Goal: Task Accomplishment & Management: Manage account settings

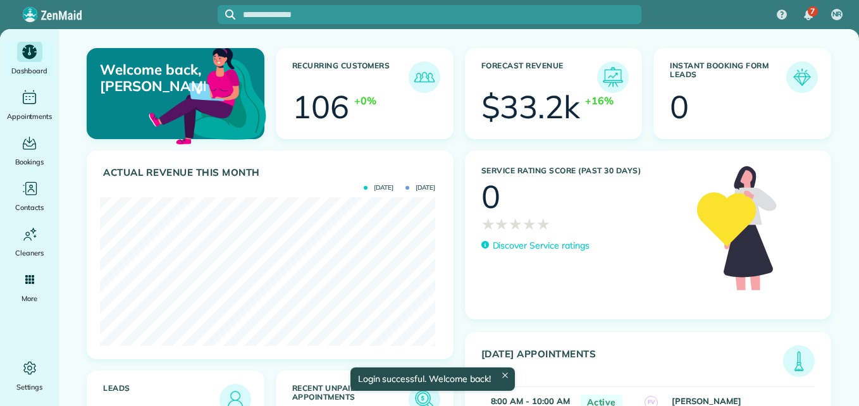
scroll to position [149, 335]
click at [419, 394] on img at bounding box center [424, 399] width 29 height 29
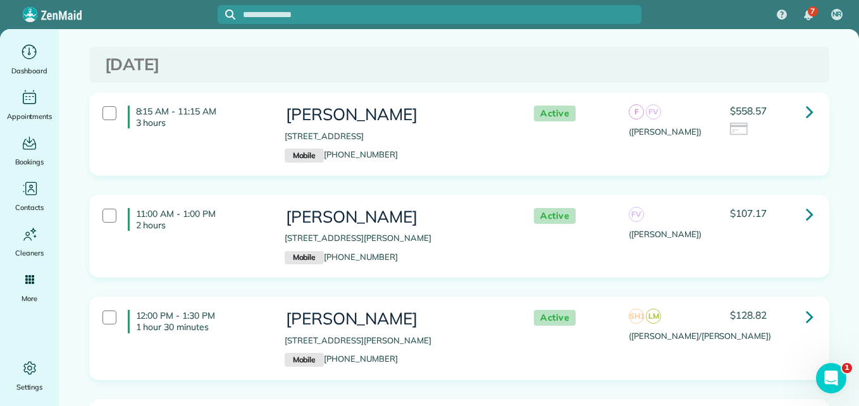
scroll to position [5978, 0]
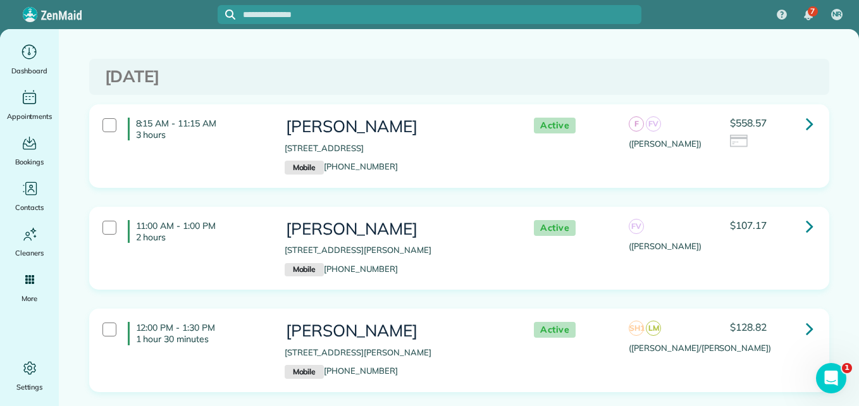
click at [686, 232] on div "11:00 AM - 1:00 PM 2 hours [PERSON_NAME] [STREET_ADDRESS][PERSON_NAME] Mobile […" at bounding box center [457, 249] width 729 height 70
click at [683, 122] on div "F FV (Flor y Francisca)" at bounding box center [670, 134] width 82 height 33
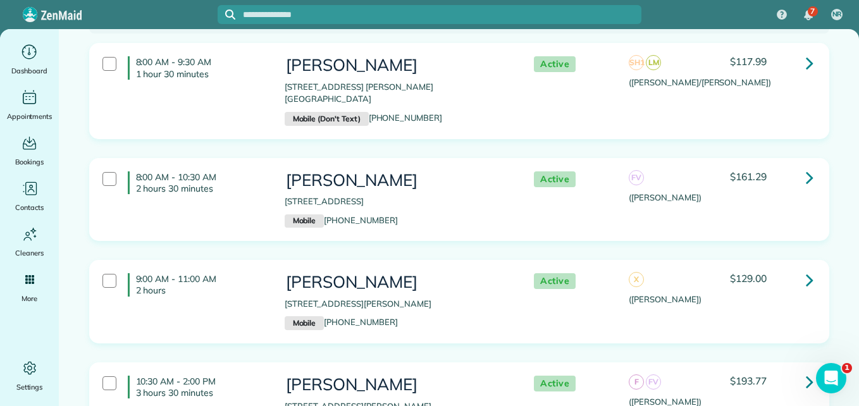
scroll to position [5427, 0]
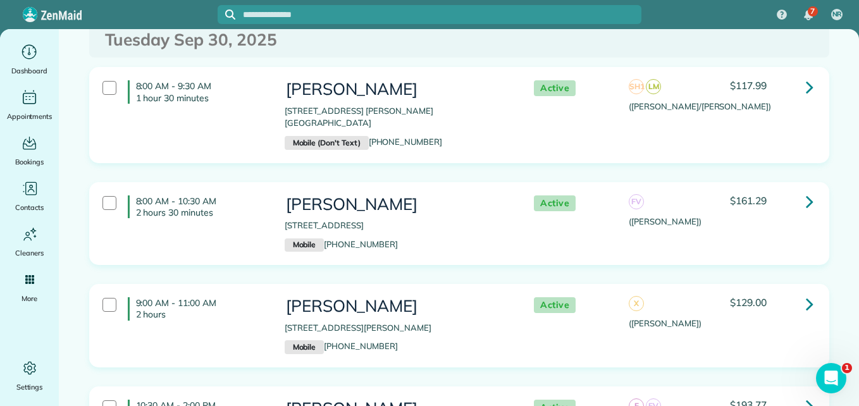
click at [720, 218] on div "8:00 AM - 10:30 AM 2 hours 30 minutes Jose Miguel Santes 11 Marquise Oaks Place…" at bounding box center [457, 224] width 729 height 70
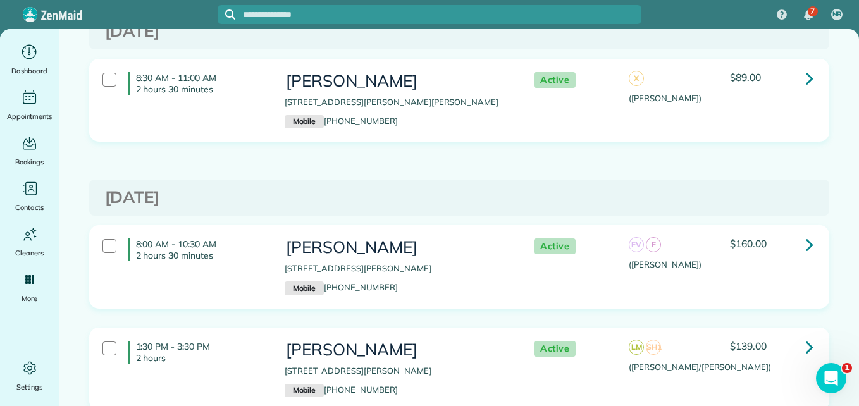
scroll to position [0, 0]
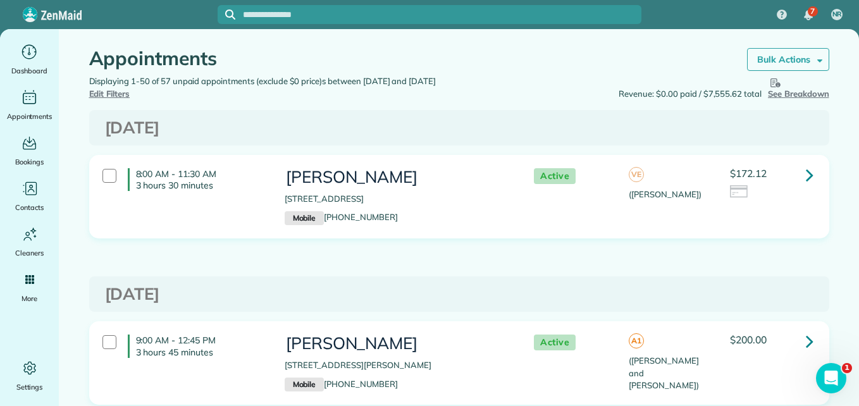
click at [780, 63] on strong "Bulk Actions" at bounding box center [783, 59] width 53 height 11
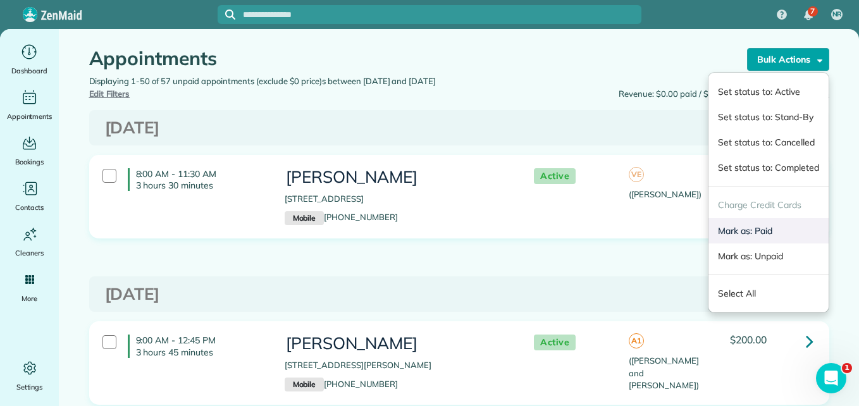
click at [733, 228] on link "Mark as: Paid" at bounding box center [768, 230] width 120 height 25
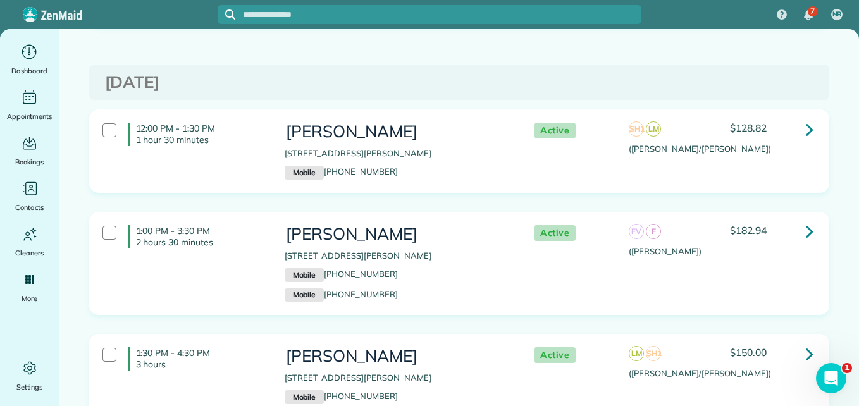
scroll to position [5859, 0]
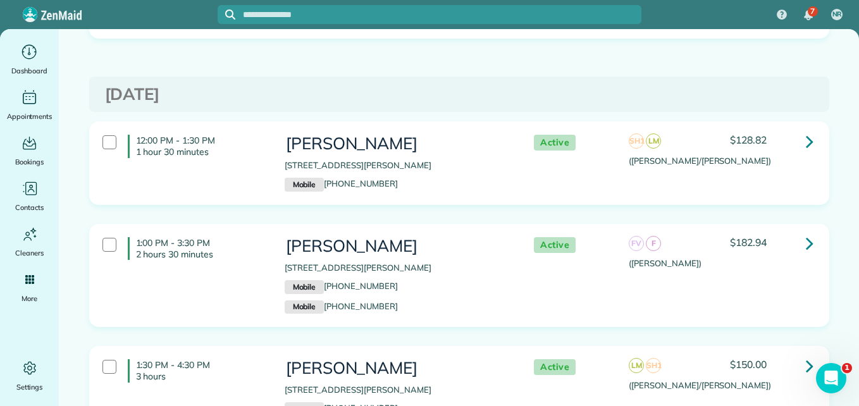
click at [488, 298] on div "1:00 PM - 3:30 PM 2 hours 30 minutes Gloria Schreiner 106 Aberdeen Court Montgo…" at bounding box center [459, 276] width 739 height 102
click at [476, 172] on div "Kathryn Tucker 109 Crinium Lily Court Montgomery TX 77316 Mobile (806) 252-8068" at bounding box center [396, 163] width 243 height 70
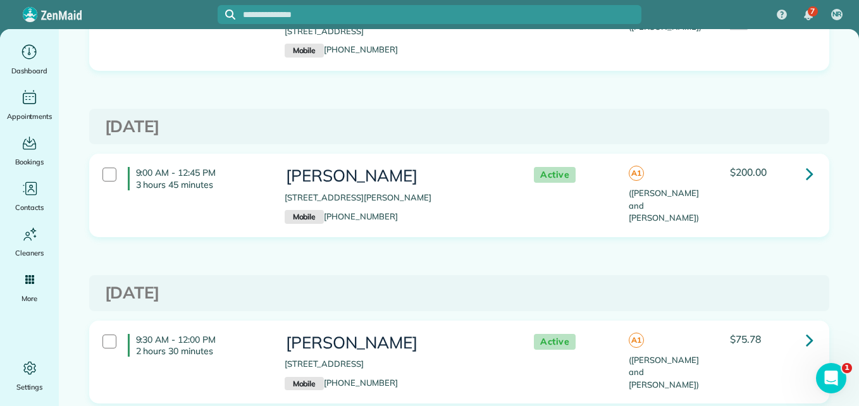
scroll to position [0, 0]
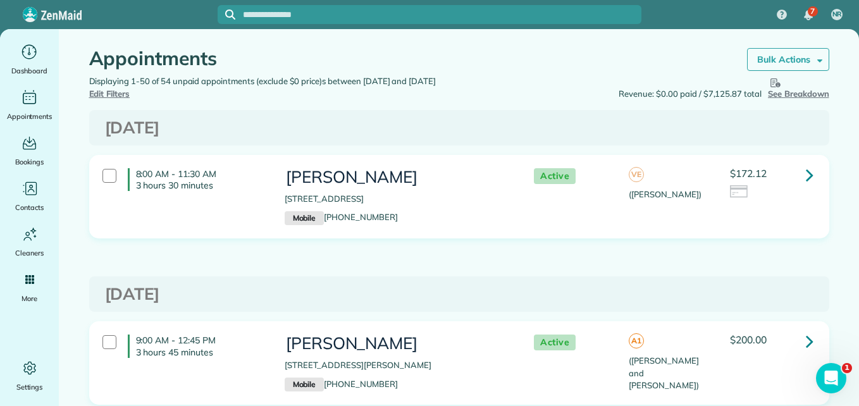
click at [777, 52] on link "Bulk Actions" at bounding box center [788, 59] width 82 height 23
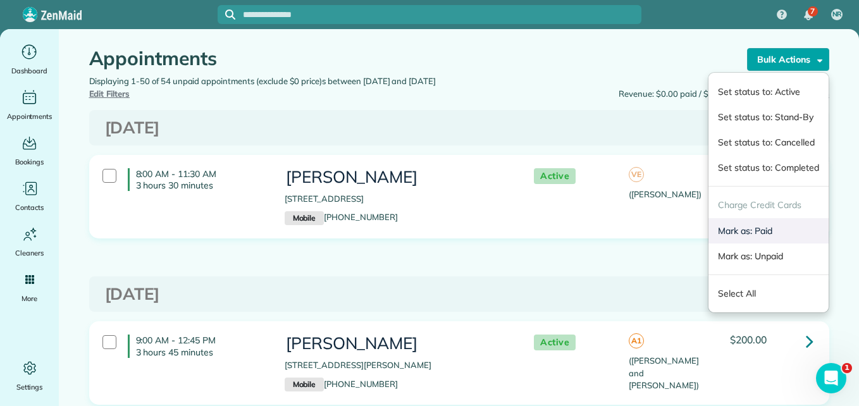
click at [734, 230] on link "Mark as: Paid" at bounding box center [768, 230] width 120 height 25
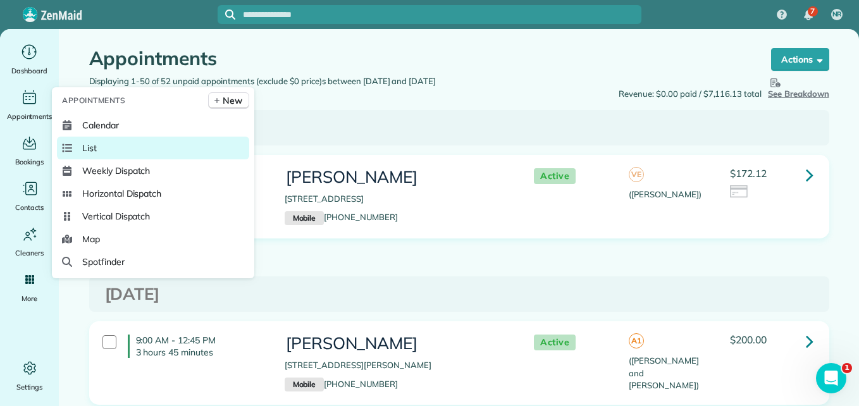
click at [95, 147] on span "List" at bounding box center [89, 148] width 15 height 13
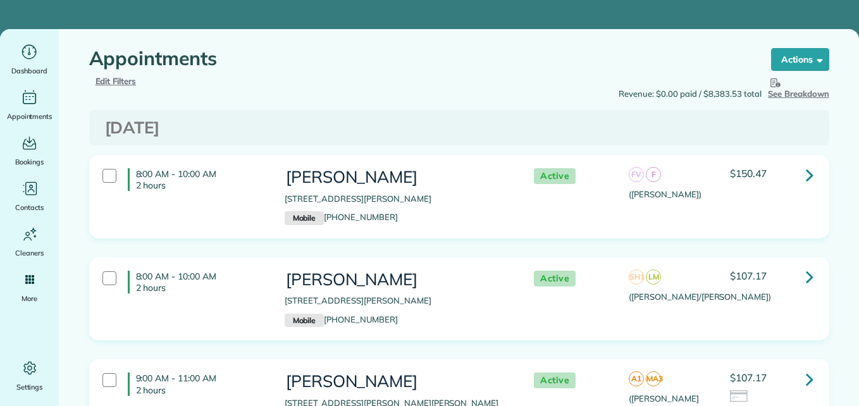
click at [111, 80] on span "Edit Filters" at bounding box center [115, 81] width 41 height 10
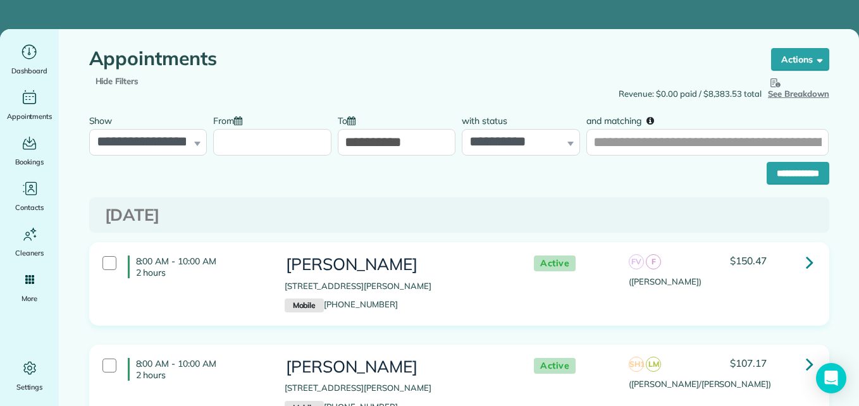
click at [249, 138] on input "From" at bounding box center [272, 142] width 118 height 27
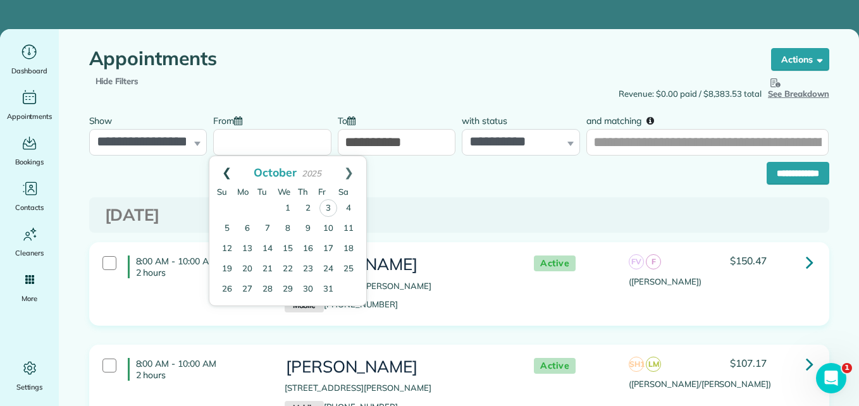
click at [225, 169] on link "Prev" at bounding box center [226, 172] width 35 height 32
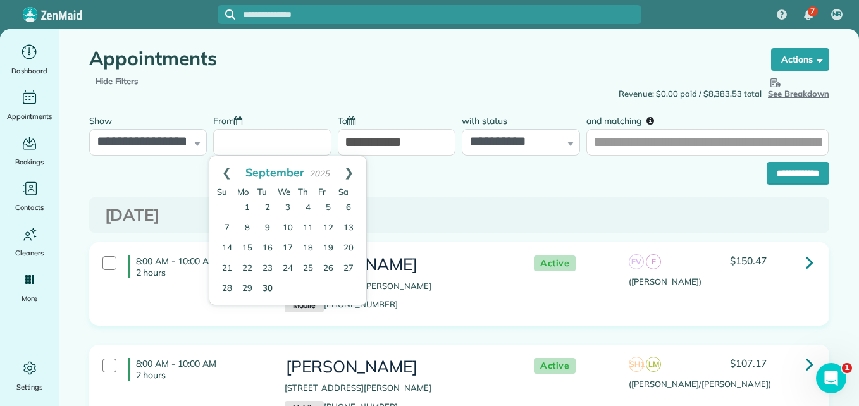
click at [272, 290] on link "30" at bounding box center [267, 289] width 20 height 20
type input "**********"
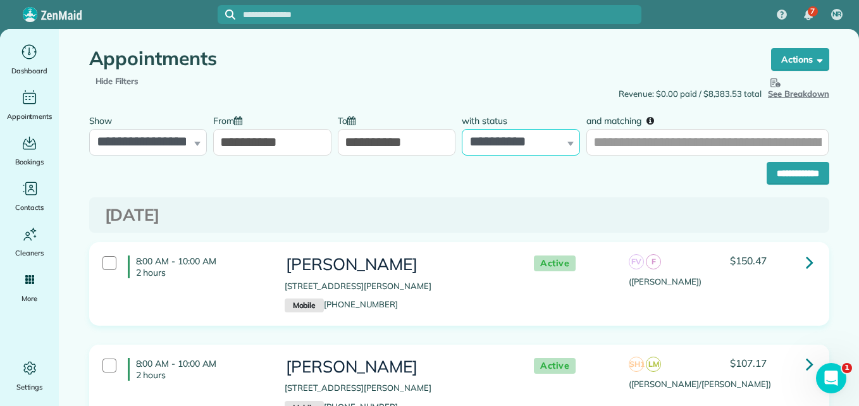
click at [550, 144] on select "**********" at bounding box center [521, 142] width 118 height 27
select select "****"
click at [462, 129] on select "**********" at bounding box center [521, 142] width 118 height 27
click at [808, 173] on input "**********" at bounding box center [797, 173] width 63 height 23
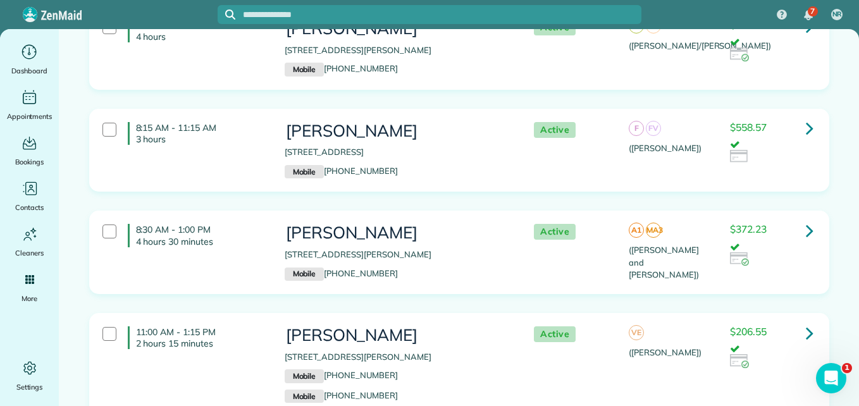
scroll to position [1499, 0]
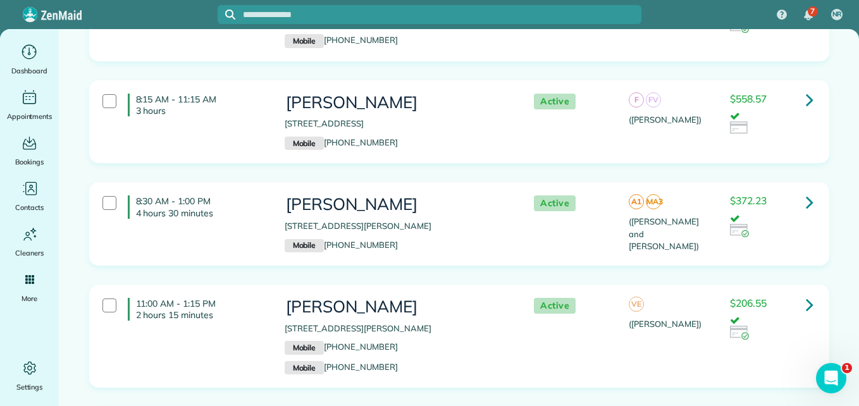
click at [807, 191] on icon at bounding box center [810, 202] width 8 height 22
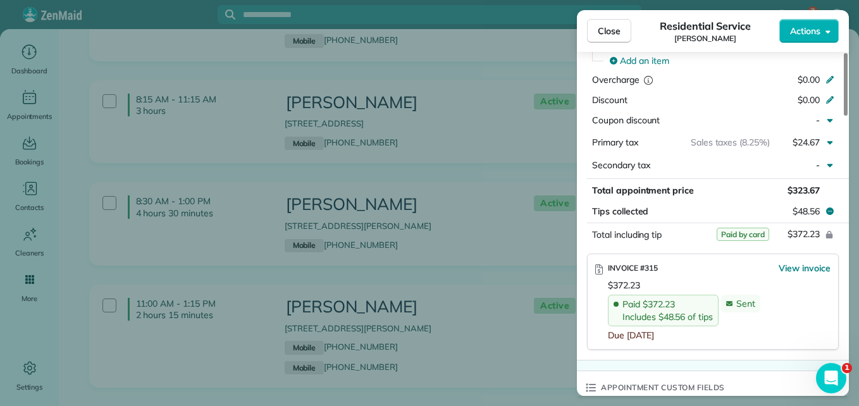
drag, startPoint x: 846, startPoint y: 92, endPoint x: 856, endPoint y: 214, distance: 123.1
click at [847, 116] on div at bounding box center [846, 84] width 4 height 63
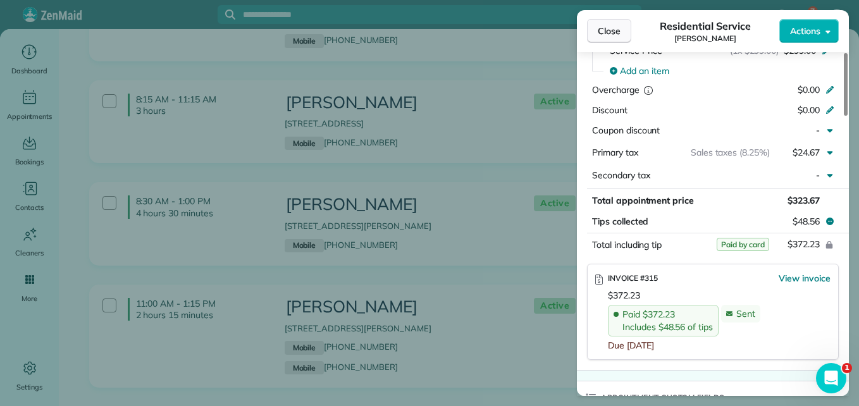
click at [601, 33] on span "Close" at bounding box center [609, 31] width 23 height 13
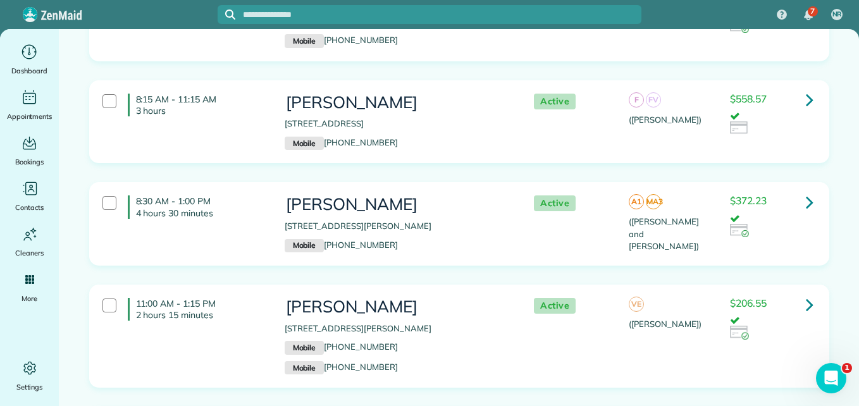
click at [806, 293] on icon at bounding box center [810, 304] width 8 height 22
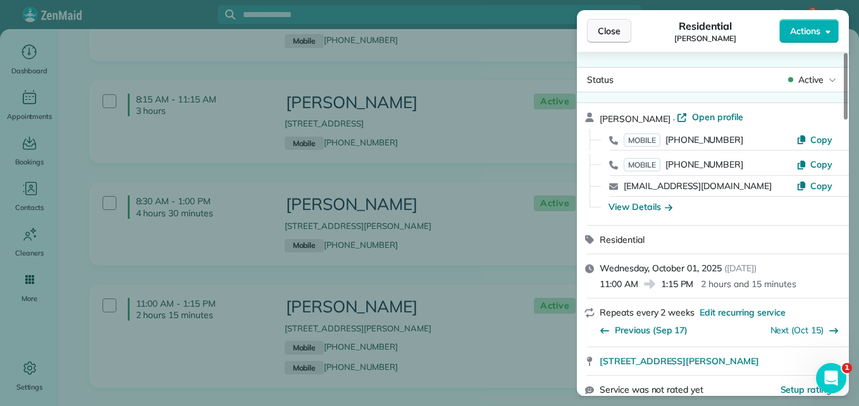
click at [612, 31] on span "Close" at bounding box center [609, 31] width 23 height 13
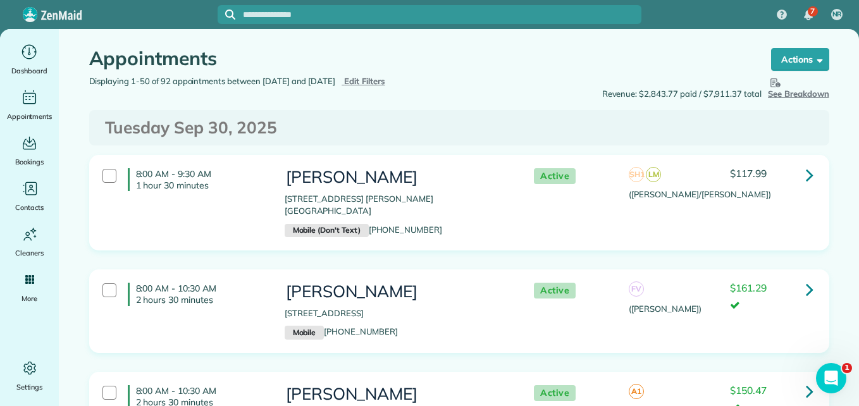
click at [811, 276] on link at bounding box center [809, 288] width 25 height 25
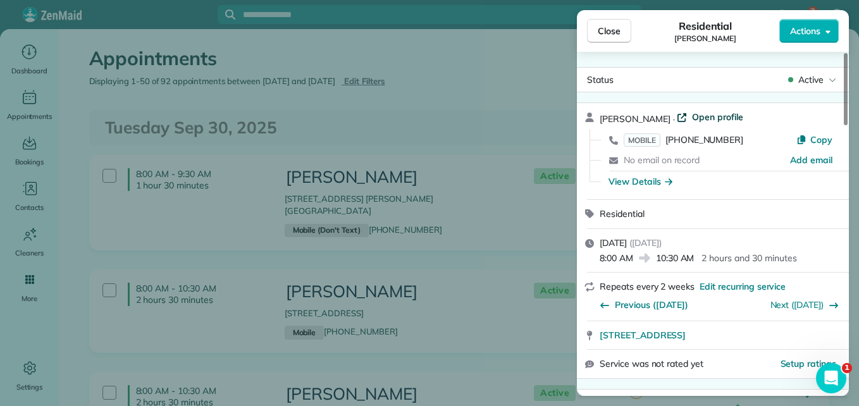
click at [730, 121] on span "Open profile" at bounding box center [717, 117] width 51 height 13
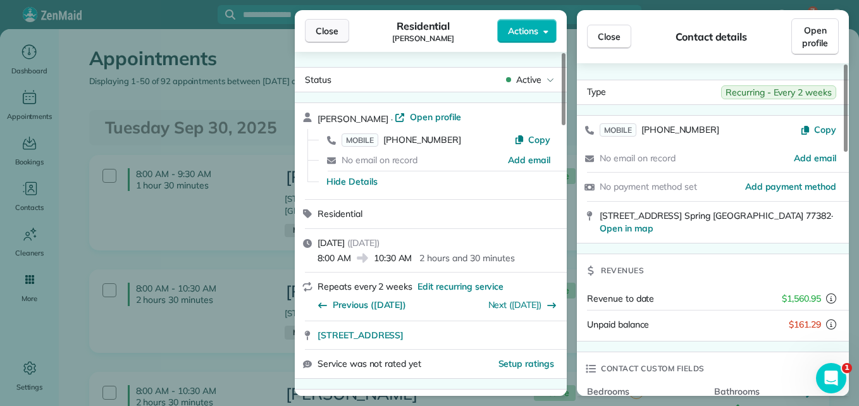
click at [323, 23] on button "Close" at bounding box center [327, 31] width 44 height 24
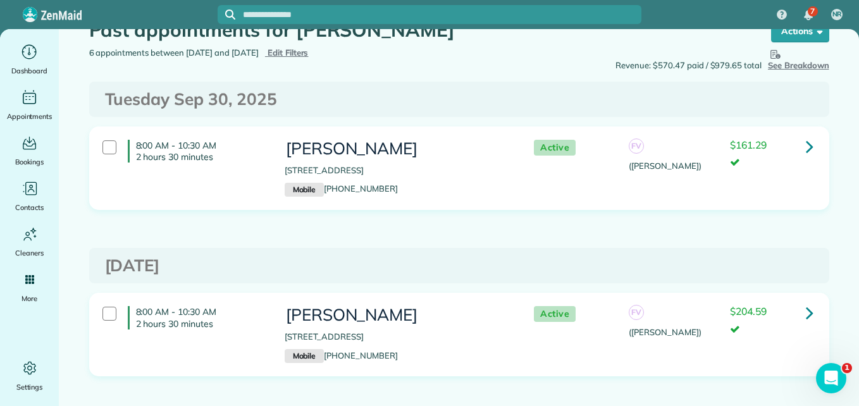
scroll to position [27, 0]
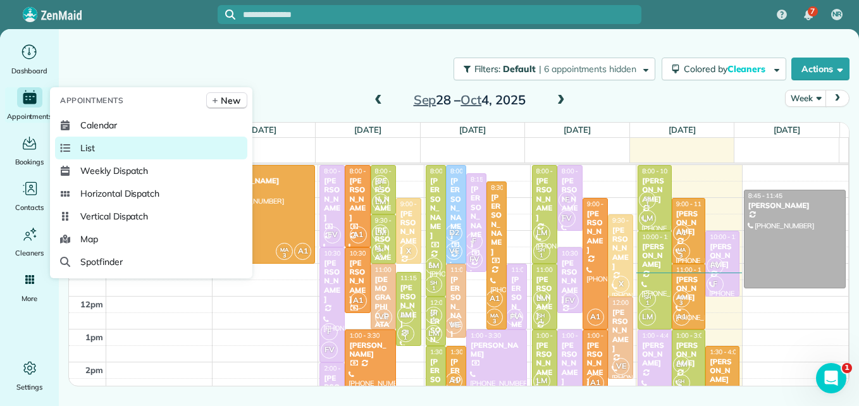
click at [96, 145] on link "List" at bounding box center [151, 148] width 192 height 23
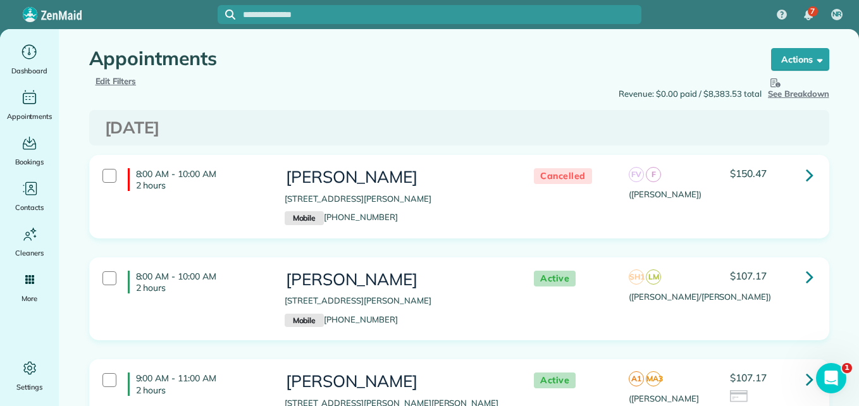
click at [116, 77] on span "Edit Filters" at bounding box center [115, 81] width 41 height 10
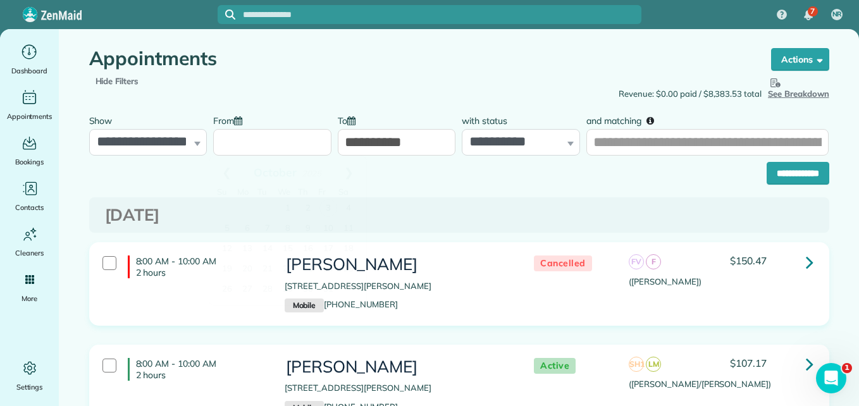
click at [299, 149] on input "From" at bounding box center [272, 142] width 118 height 27
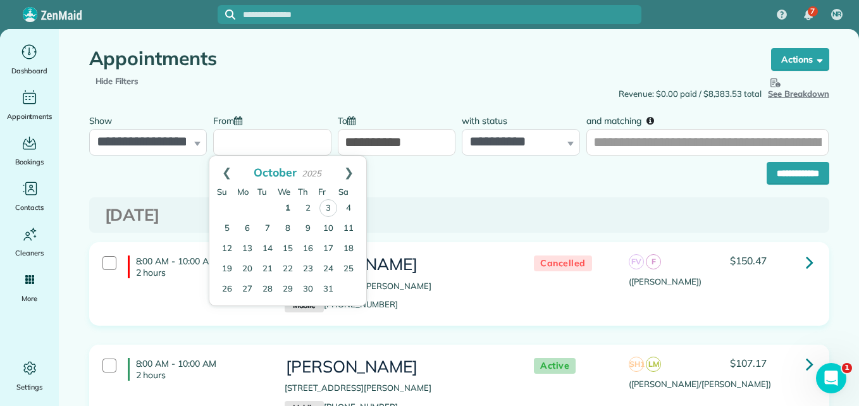
click at [288, 204] on link "1" at bounding box center [288, 209] width 20 height 20
type input "**********"
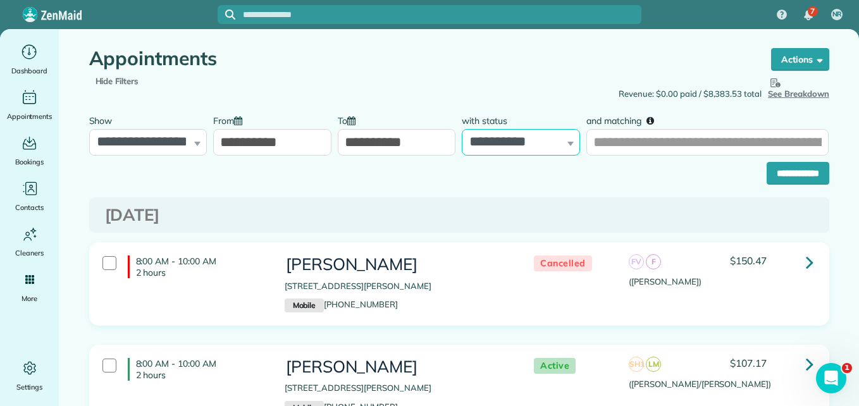
click at [517, 129] on select "**********" at bounding box center [521, 142] width 118 height 27
select select "****"
click at [462, 129] on select "**********" at bounding box center [521, 142] width 118 height 27
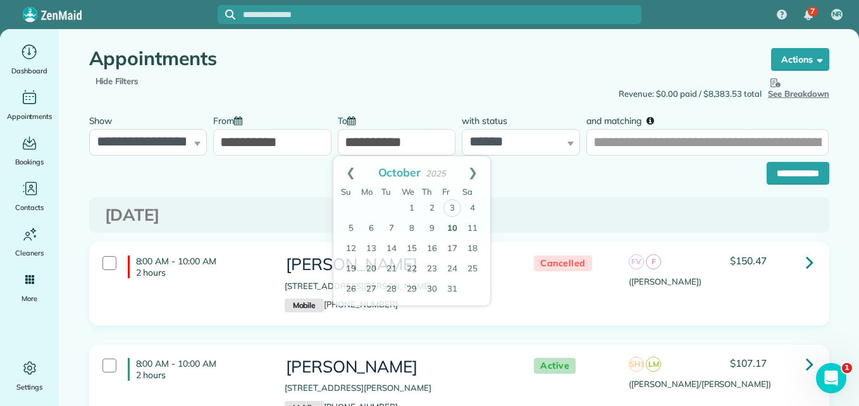
click at [407, 142] on input "**********" at bounding box center [397, 142] width 118 height 27
click at [469, 206] on link "4" at bounding box center [472, 209] width 20 height 20
type input "**********"
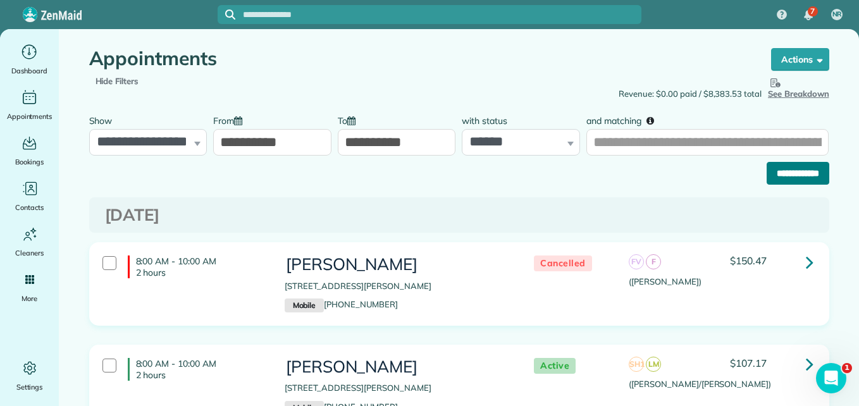
click at [766, 179] on input "**********" at bounding box center [797, 173] width 63 height 23
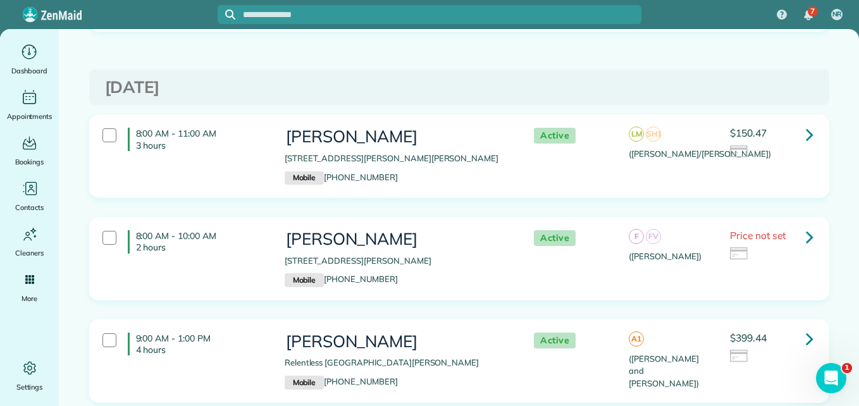
scroll to position [1275, 0]
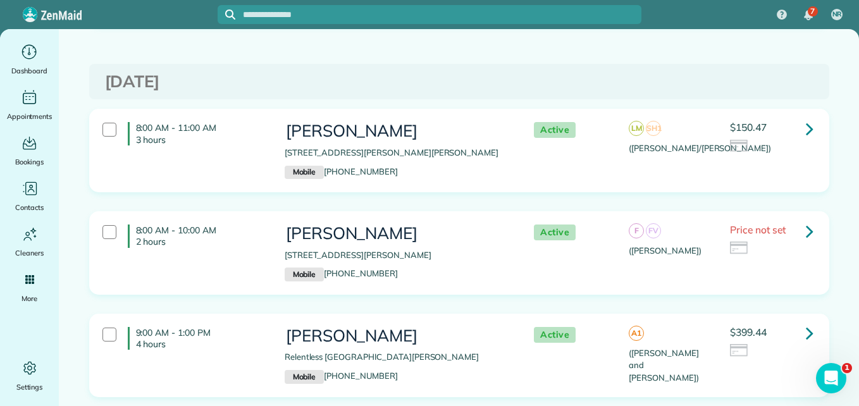
click at [790, 161] on div "8:00 AM - 11:00 AM 3 hours Danielle Scheiner 168 Reese Run Street Montgomery TX…" at bounding box center [457, 151] width 729 height 70
click at [778, 334] on div "$399.44" at bounding box center [771, 342] width 82 height 31
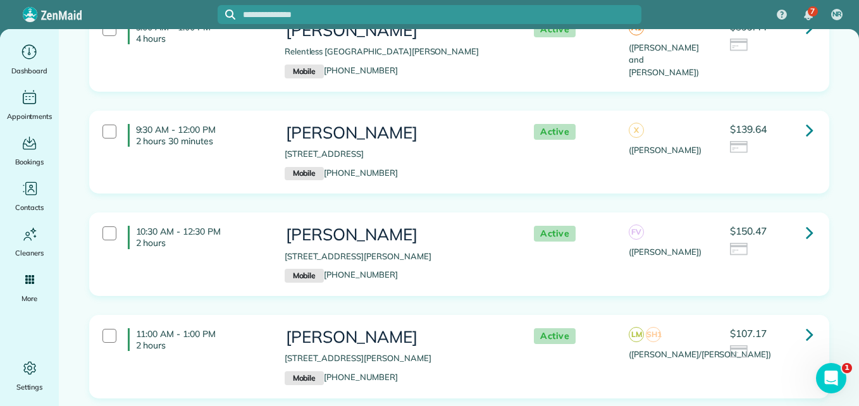
scroll to position [1604, 0]
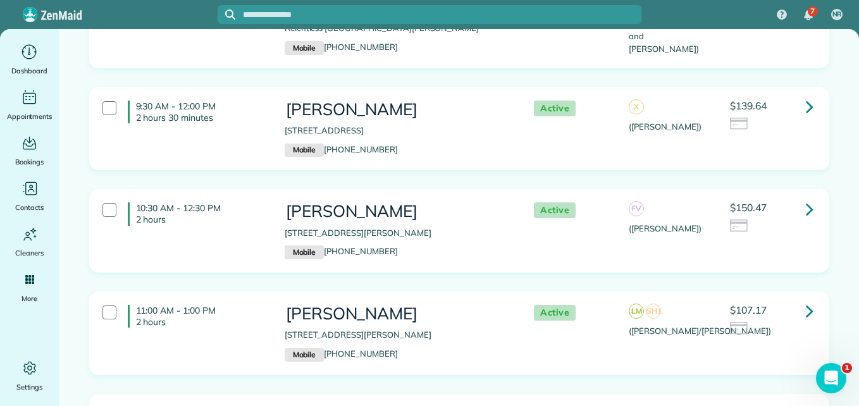
click at [766, 154] on div "9:30 AM - 12:00 PM 2 hours 30 minutes Megan Harvill 24 Gannet Hollow Place Spri…" at bounding box center [457, 129] width 729 height 70
click at [771, 206] on div "$150.47" at bounding box center [771, 217] width 82 height 31
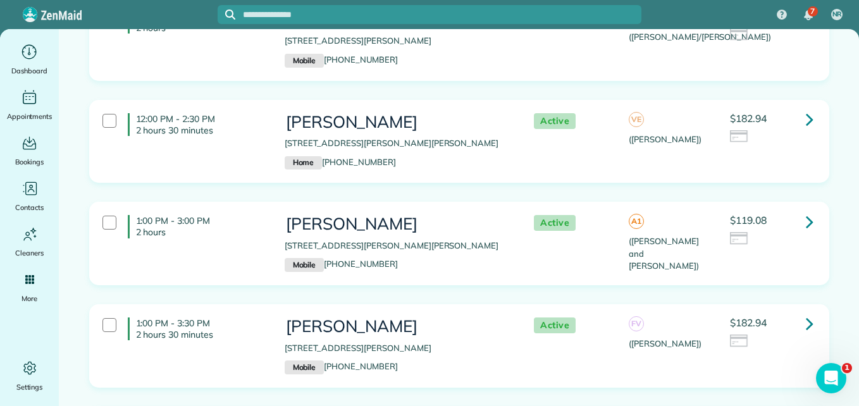
scroll to position [1904, 0]
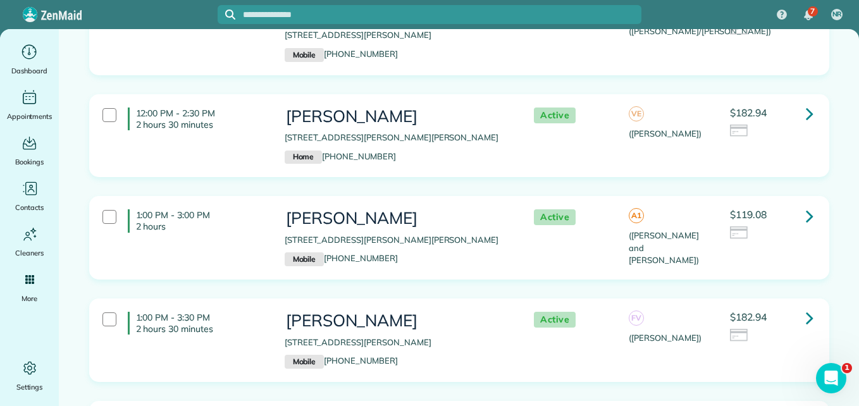
click at [773, 146] on div "12:00 PM - 2:30 PM 2 hours 30 minutes Jacque Seitzinger 11546 Sebastian's Run M…" at bounding box center [457, 136] width 729 height 70
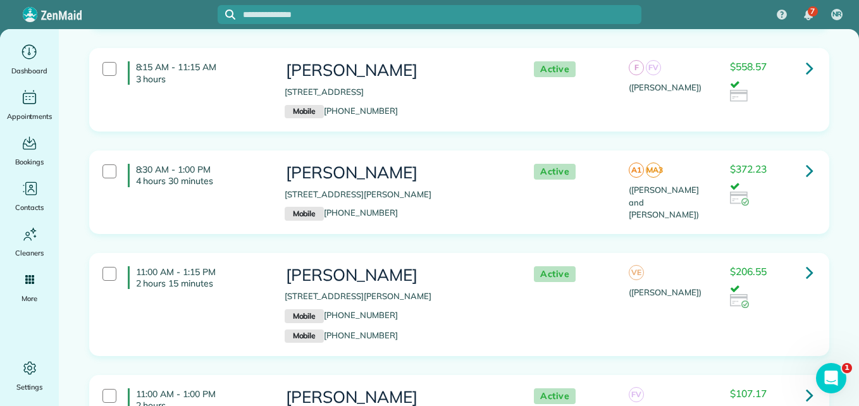
scroll to position [0, 0]
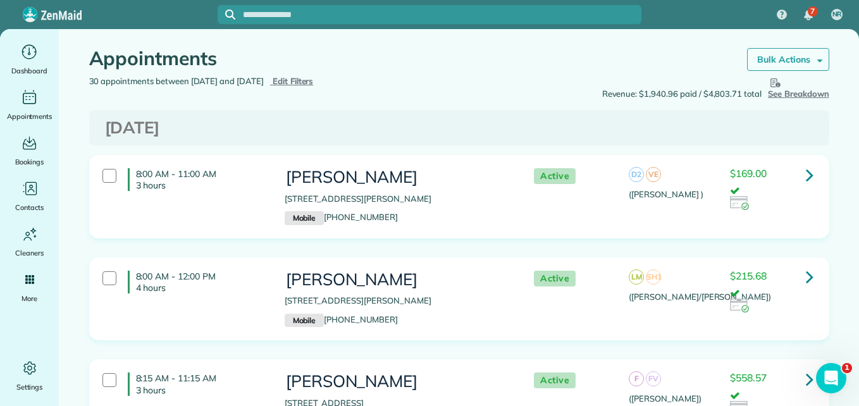
click at [794, 53] on link "Bulk Actions" at bounding box center [788, 59] width 82 height 23
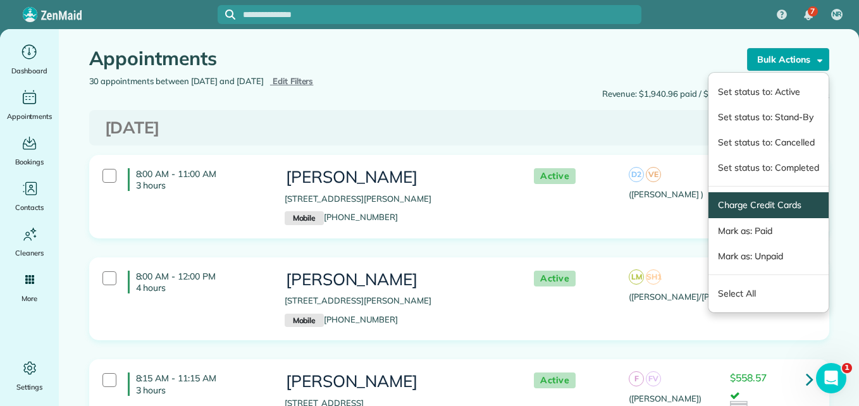
click at [777, 208] on link "Charge Credit Cards" at bounding box center [768, 205] width 101 height 13
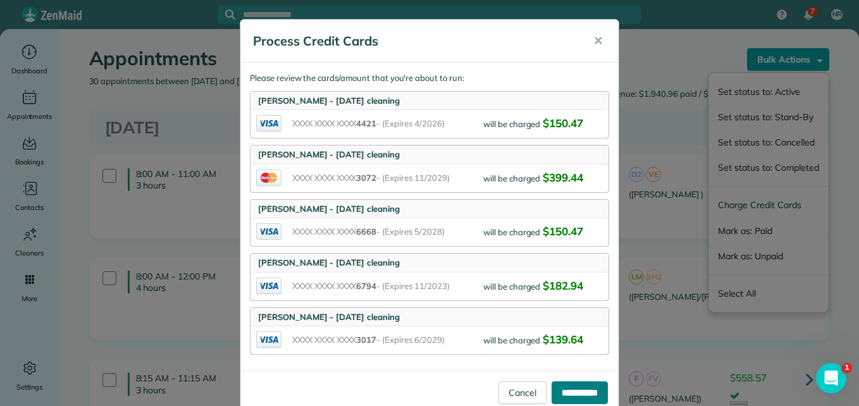
click at [564, 386] on input "**********" at bounding box center [579, 392] width 56 height 23
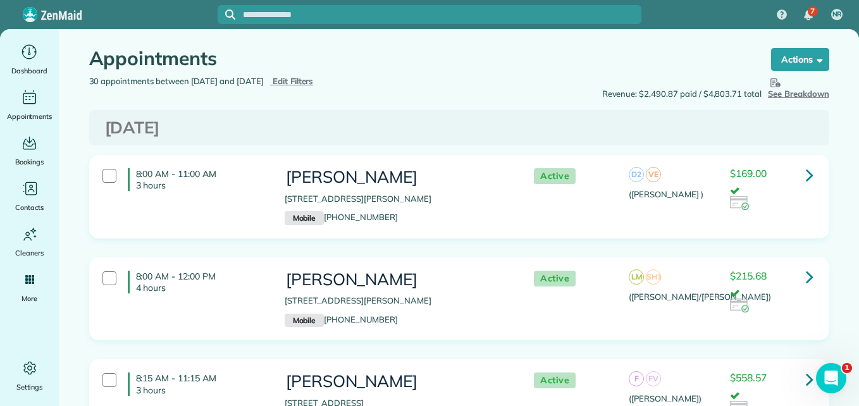
click at [309, 79] on span "Edit Filters" at bounding box center [293, 81] width 41 height 10
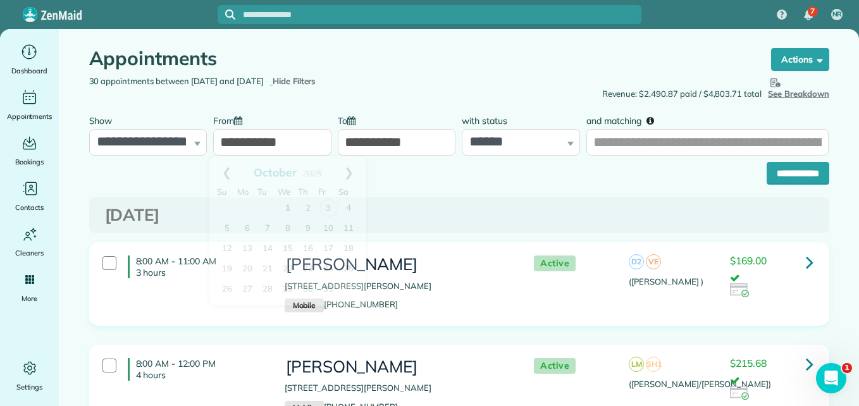
click at [301, 138] on input "**********" at bounding box center [272, 142] width 118 height 27
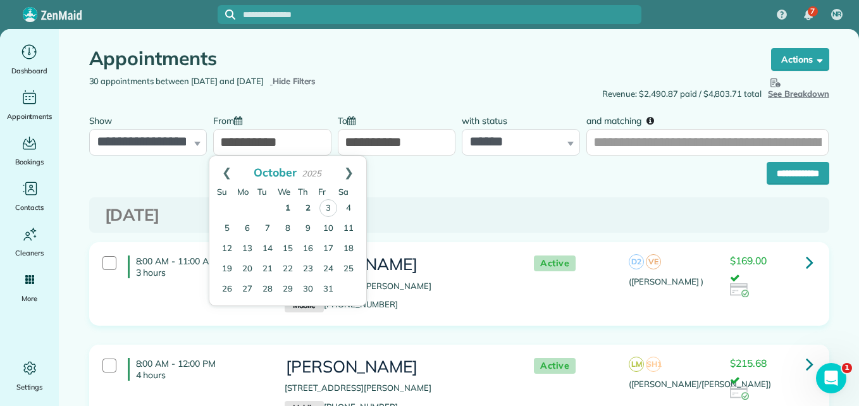
click at [312, 209] on link "2" at bounding box center [308, 209] width 20 height 20
type input "**********"
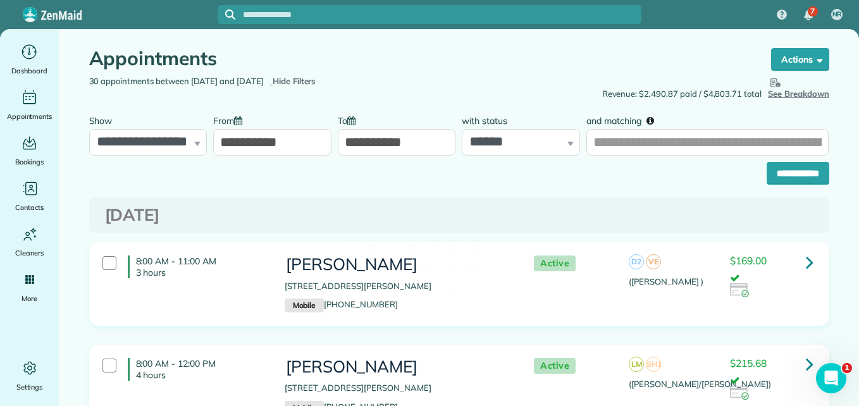
click at [398, 149] on input "**********" at bounding box center [397, 142] width 118 height 27
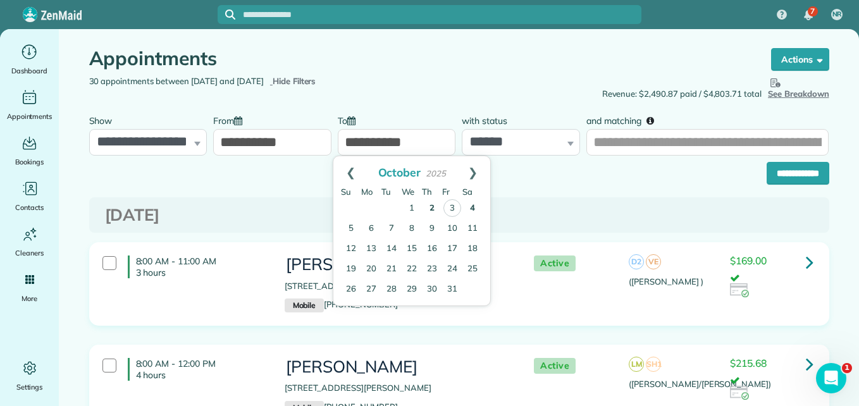
click at [426, 208] on link "2" at bounding box center [432, 209] width 20 height 20
type input "**********"
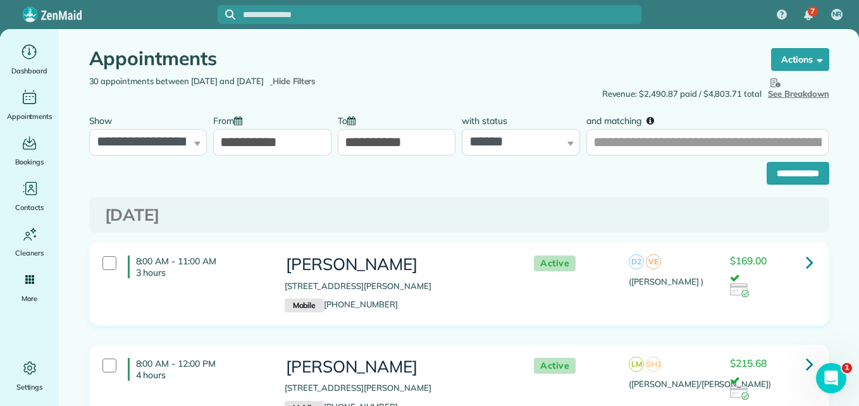
click at [783, 181] on input "**********" at bounding box center [797, 173] width 63 height 23
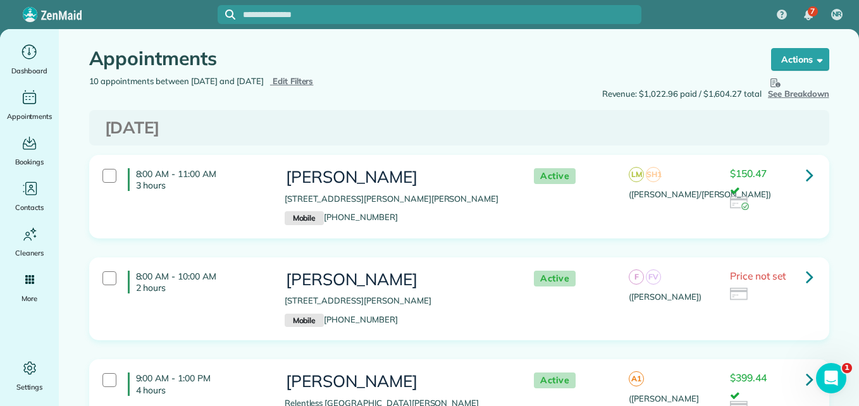
click at [230, 283] on p "2 hours" at bounding box center [201, 287] width 130 height 11
click at [766, 62] on strong "Bulk Actions" at bounding box center [783, 59] width 53 height 11
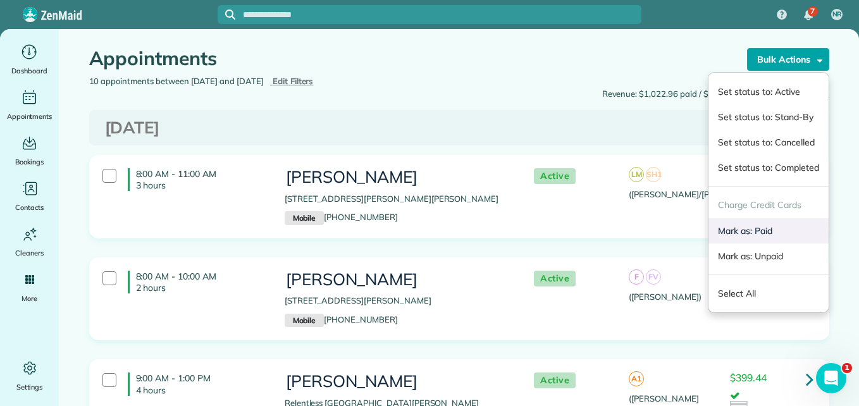
click at [728, 230] on link "Mark as: Paid" at bounding box center [768, 230] width 120 height 25
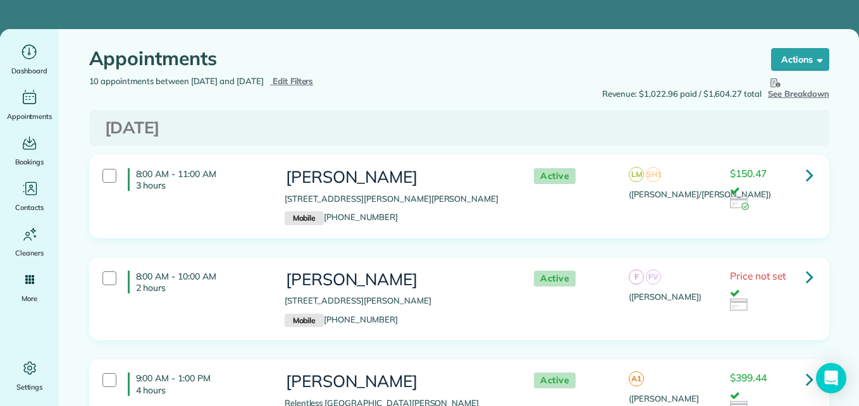
type input "**********"
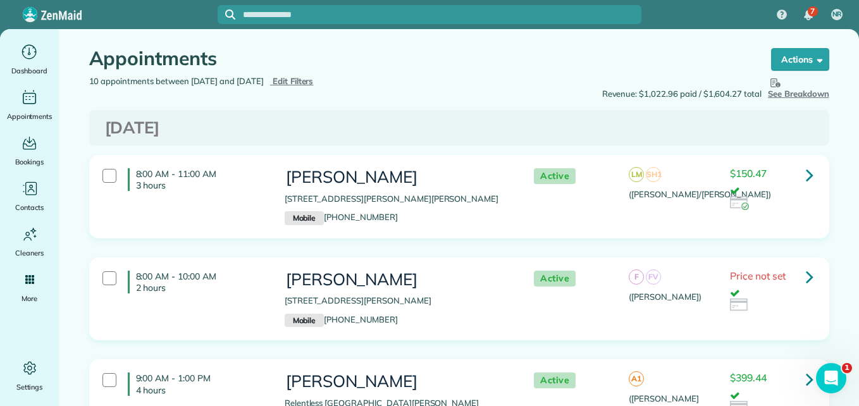
click at [314, 82] on span "Edit Filters" at bounding box center [293, 81] width 41 height 10
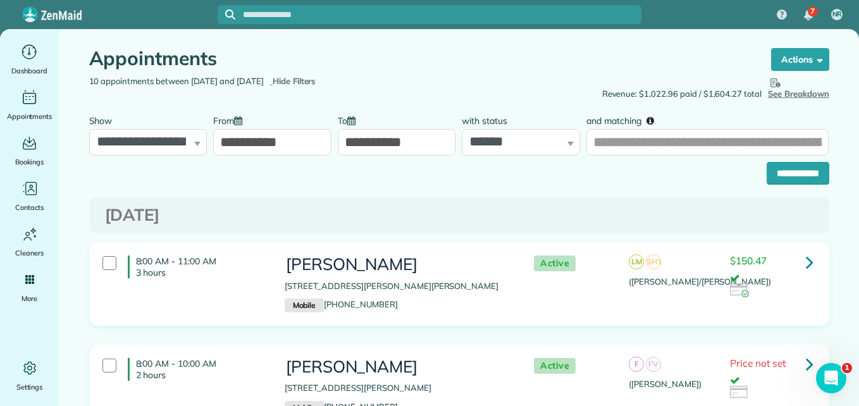
click at [316, 82] on span "Hide Filters" at bounding box center [295, 81] width 44 height 13
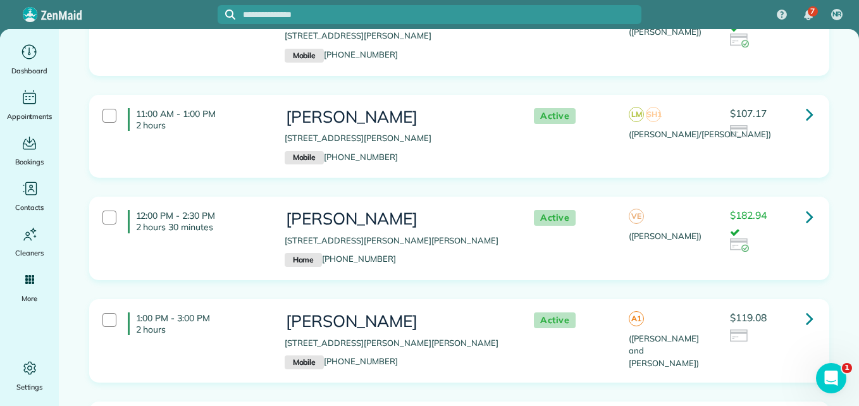
scroll to position [574, 0]
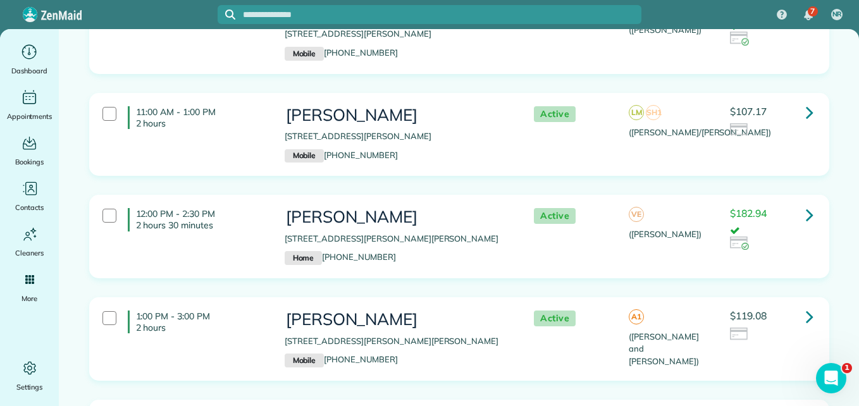
click at [806, 114] on icon at bounding box center [810, 112] width 8 height 22
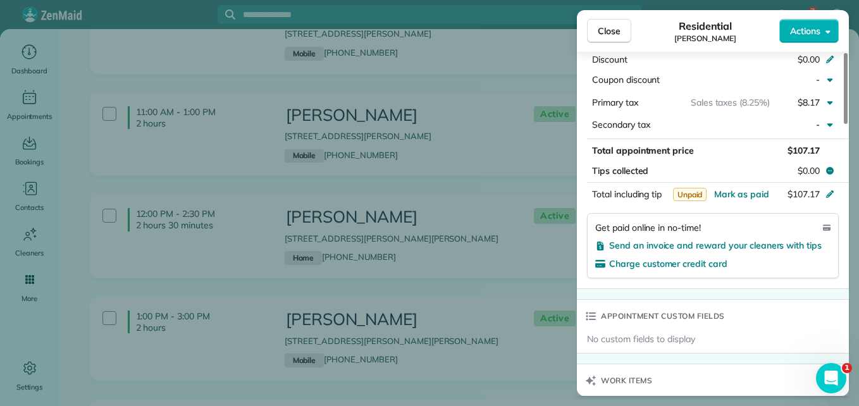
scroll to position [738, 0]
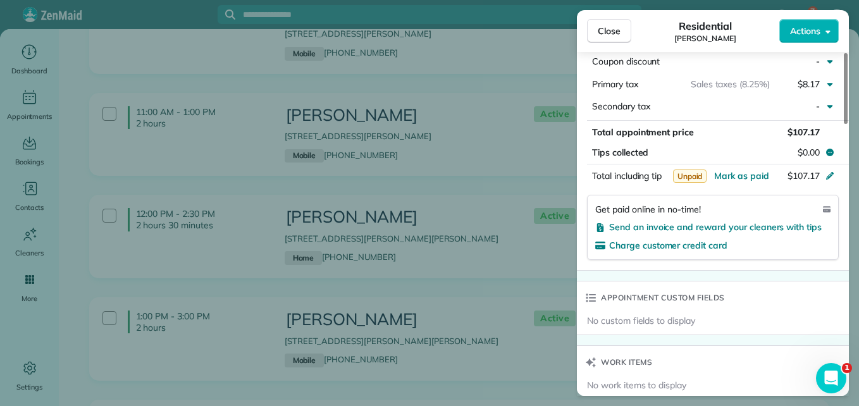
drag, startPoint x: 844, startPoint y: 104, endPoint x: 858, endPoint y: 255, distance: 151.8
click at [847, 124] on div at bounding box center [846, 88] width 4 height 71
click at [778, 229] on span "Send an invoice and reward your cleaners with tips" at bounding box center [715, 226] width 212 height 11
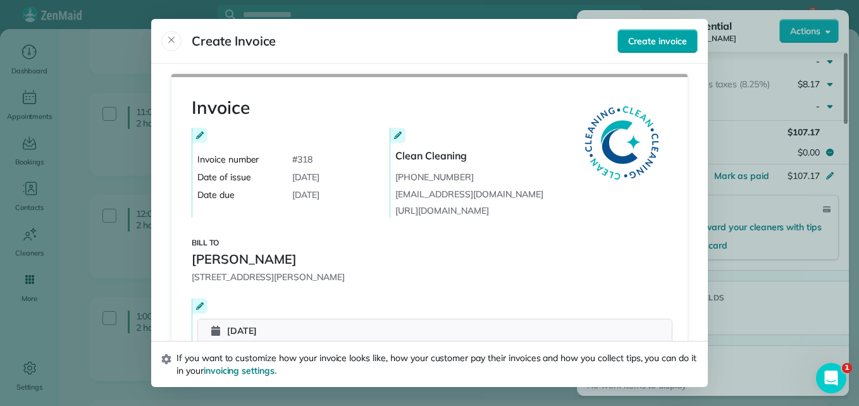
click at [662, 30] on button "Create invoice" at bounding box center [657, 41] width 80 height 24
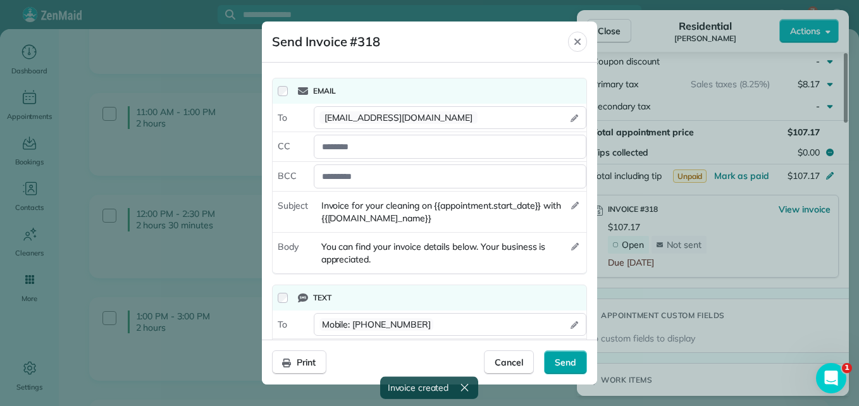
click at [575, 360] on span "Send" at bounding box center [566, 362] width 22 height 13
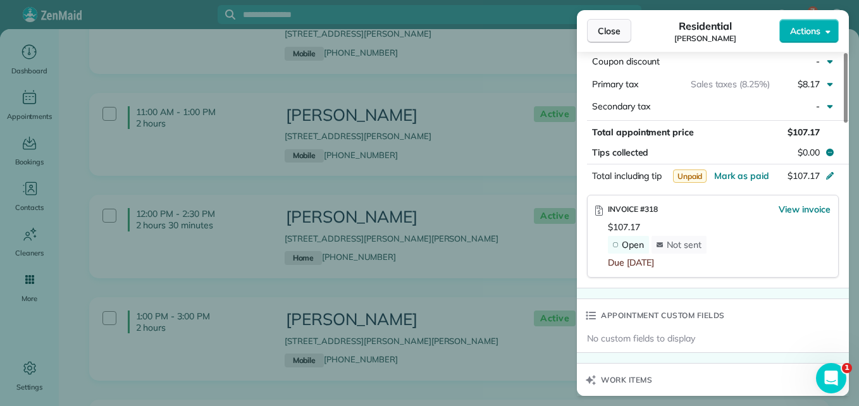
click at [613, 21] on button "Close" at bounding box center [609, 31] width 44 height 24
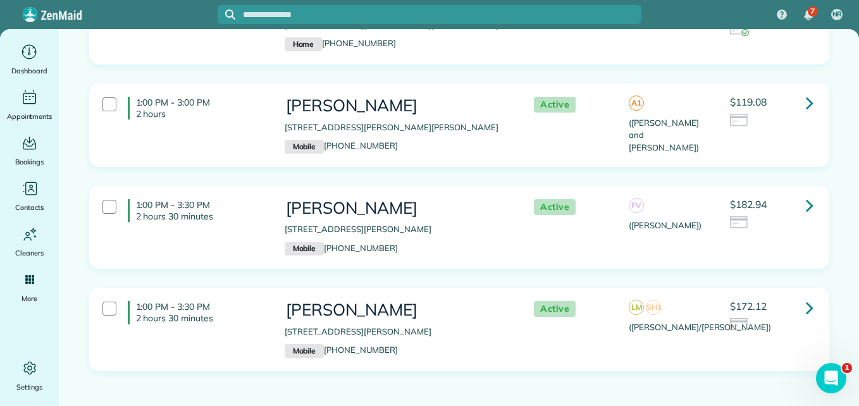
scroll to position [812, 0]
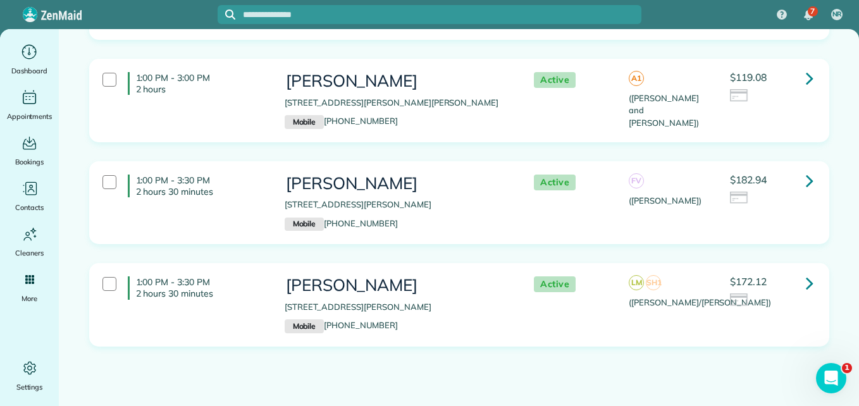
click at [799, 178] on link at bounding box center [809, 180] width 25 height 25
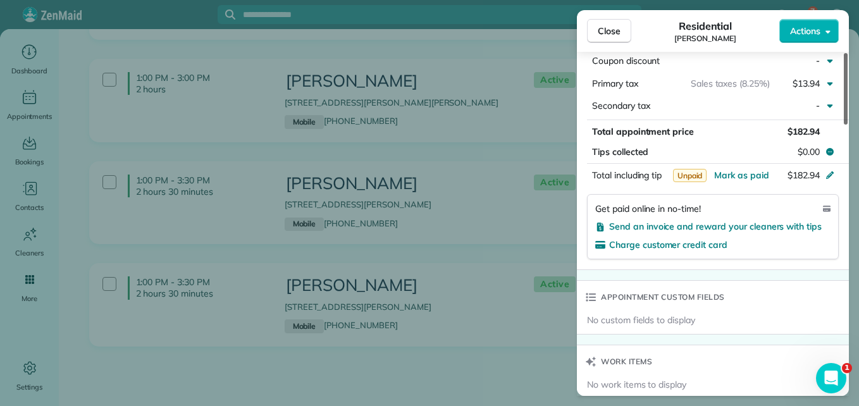
drag, startPoint x: 844, startPoint y: 106, endPoint x: 840, endPoint y: 255, distance: 149.3
click at [844, 125] on div at bounding box center [846, 88] width 4 height 71
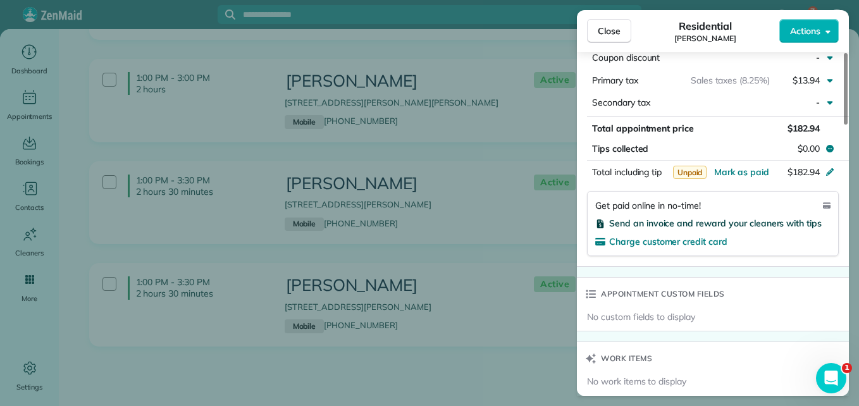
click at [802, 219] on span "Send an invoice and reward your cleaners with tips" at bounding box center [715, 223] width 212 height 11
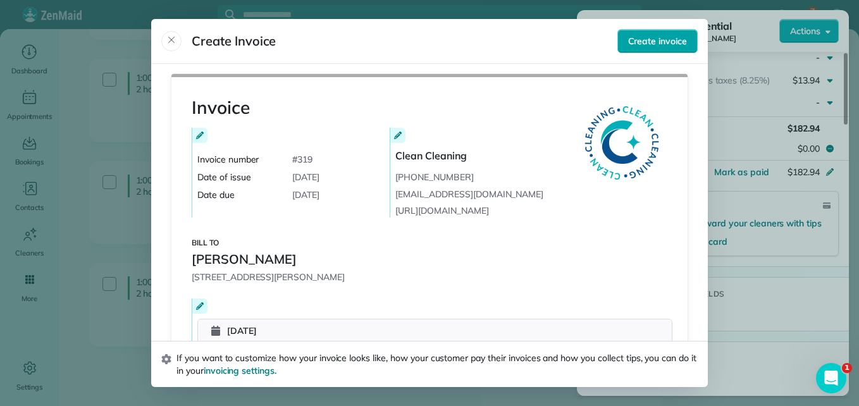
click at [679, 46] on span "Create invoice" at bounding box center [657, 41] width 59 height 13
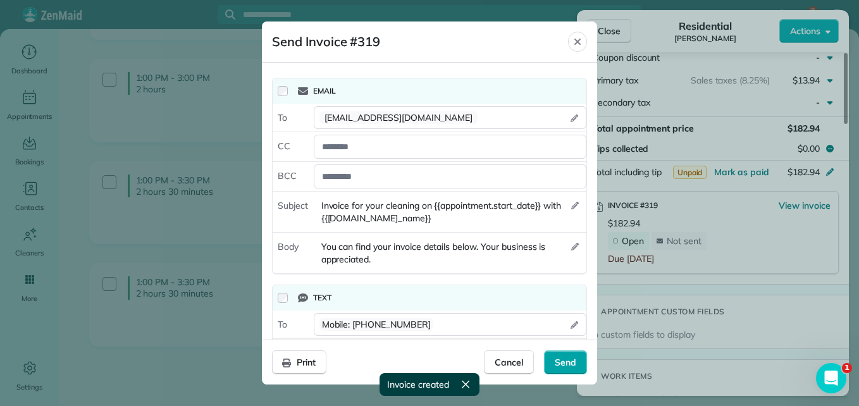
click at [569, 357] on span "Send" at bounding box center [566, 362] width 22 height 13
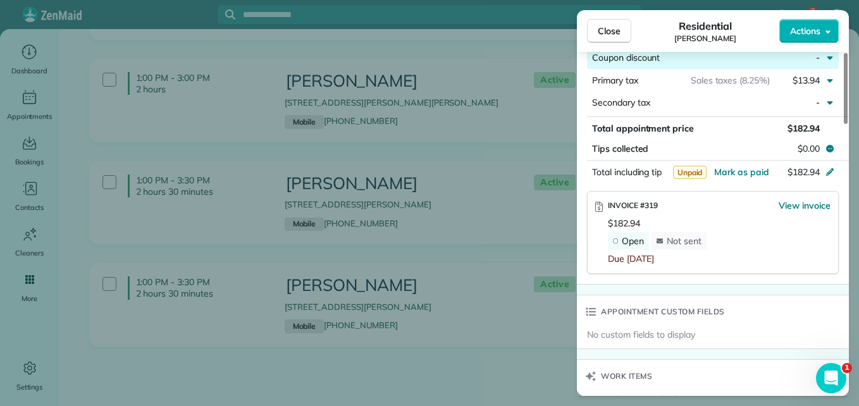
scroll to position [713, 0]
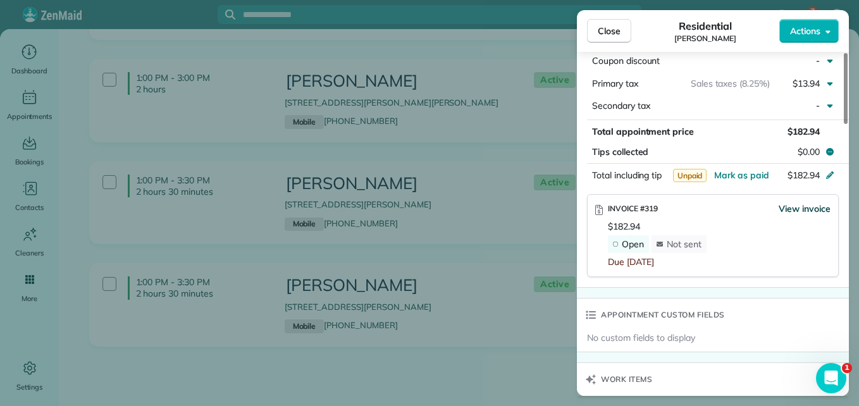
click at [801, 210] on span "View invoice" at bounding box center [804, 208] width 52 height 13
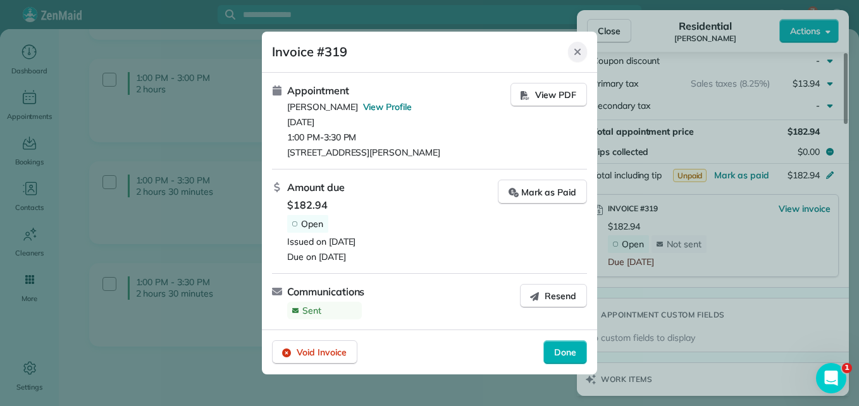
click at [576, 50] on icon "Close" at bounding box center [577, 52] width 6 height 6
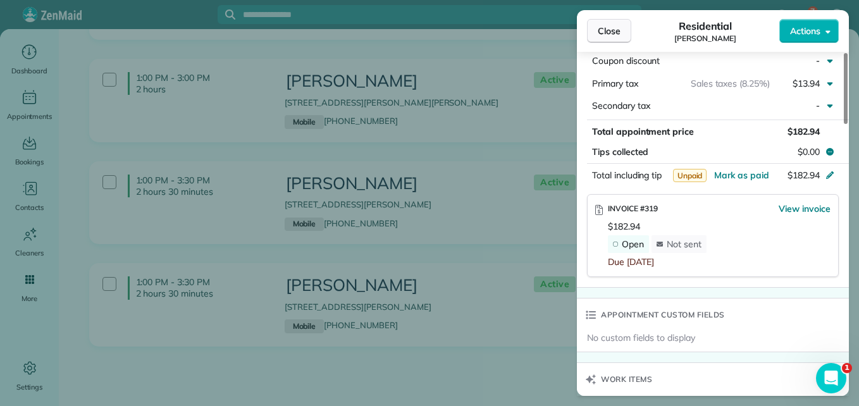
click at [600, 30] on span "Close" at bounding box center [609, 31] width 23 height 13
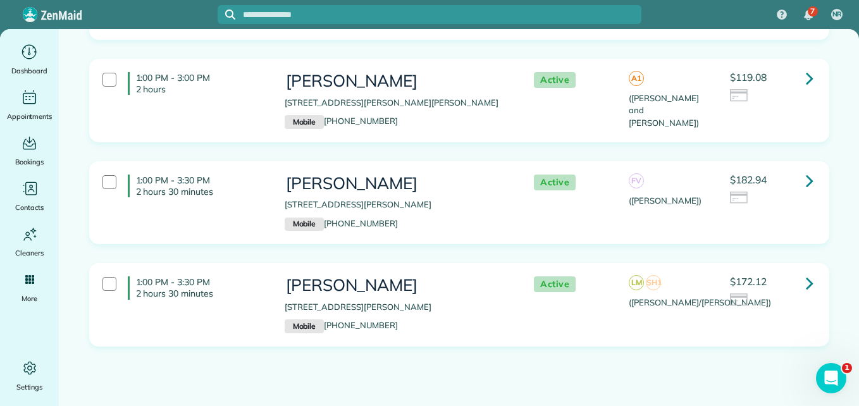
click at [806, 278] on icon at bounding box center [810, 283] width 8 height 22
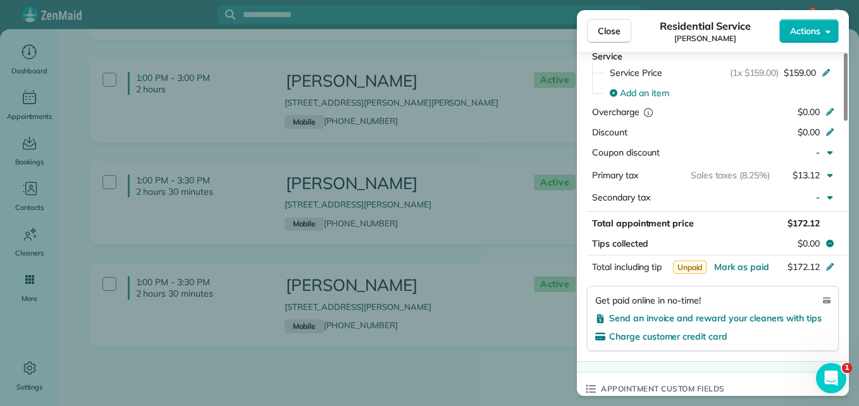
drag, startPoint x: 844, startPoint y: 84, endPoint x: 833, endPoint y: 212, distance: 128.8
click at [844, 121] on div at bounding box center [846, 87] width 4 height 68
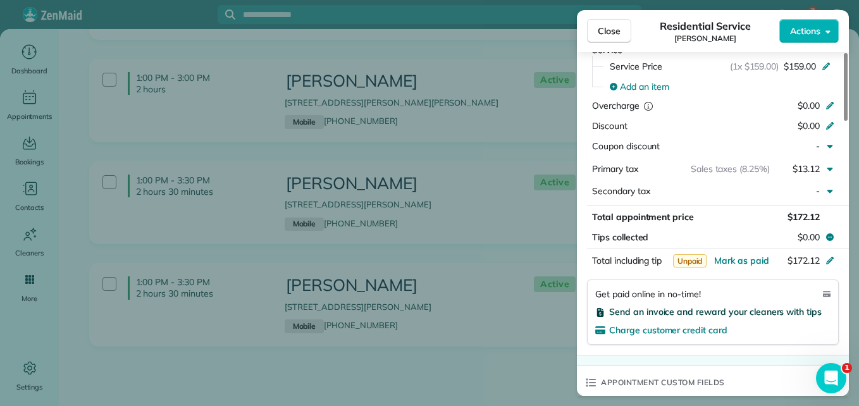
click at [751, 313] on span "Send an invoice and reward your cleaners with tips" at bounding box center [715, 311] width 212 height 11
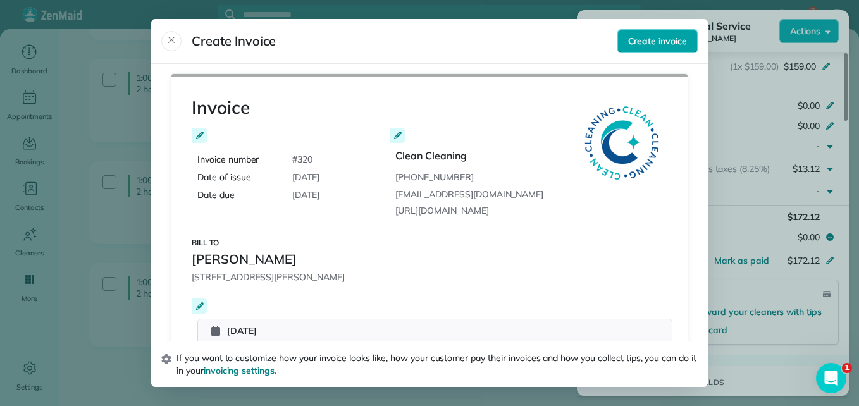
click at [634, 45] on span "Create invoice" at bounding box center [657, 41] width 59 height 13
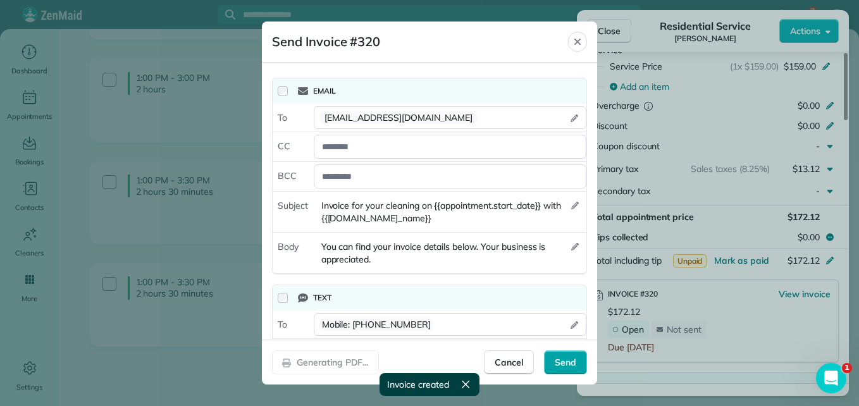
click at [577, 367] on div "Send" at bounding box center [565, 362] width 43 height 24
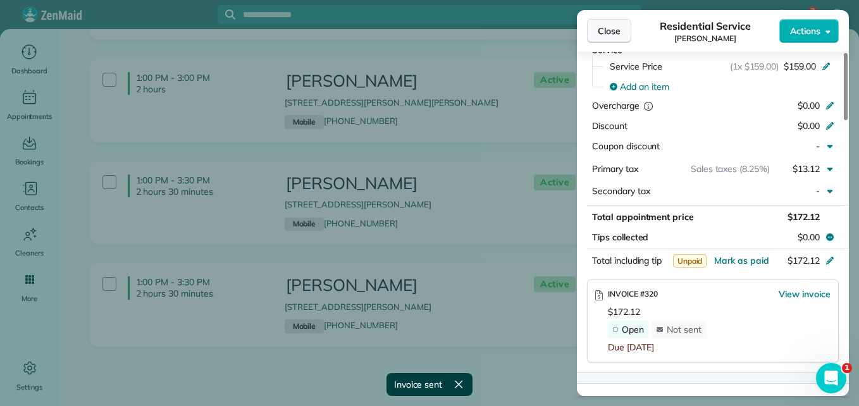
click at [624, 22] on button "Close" at bounding box center [609, 31] width 44 height 24
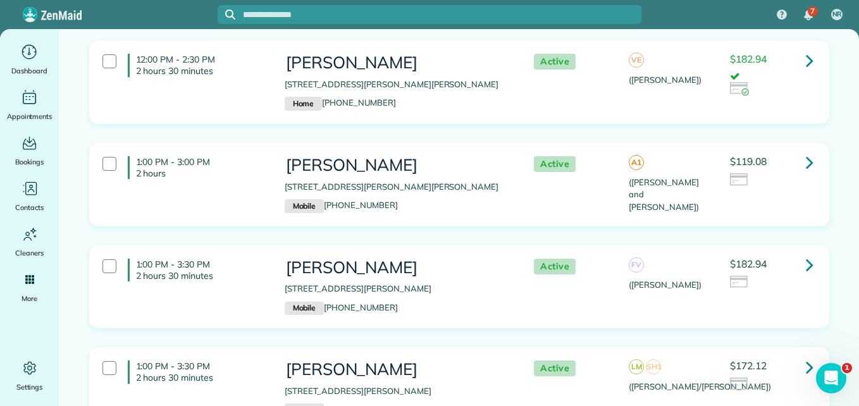
scroll to position [732, 0]
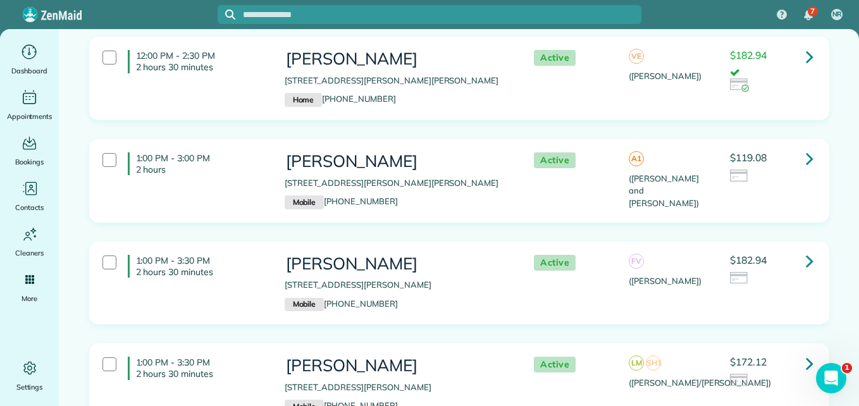
click at [806, 259] on icon at bounding box center [810, 261] width 8 height 22
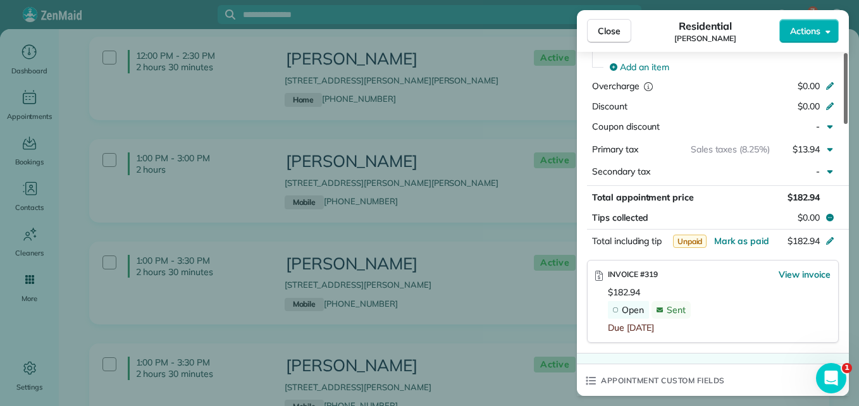
scroll to position [651, 0]
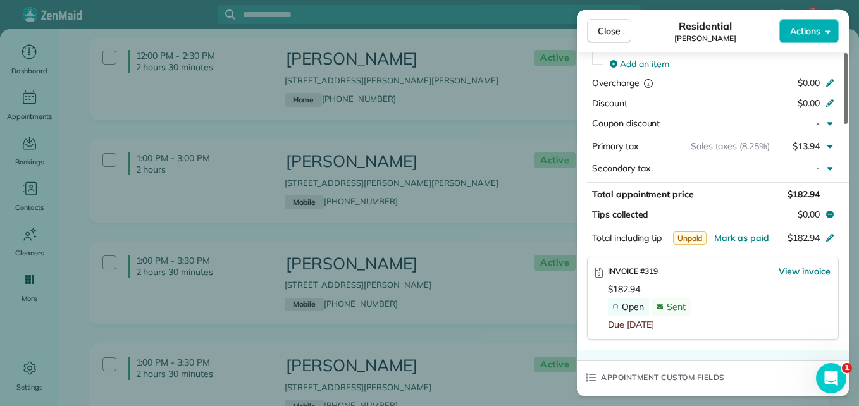
drag, startPoint x: 846, startPoint y: 115, endPoint x: 858, endPoint y: 249, distance: 134.6
click at [847, 124] on div at bounding box center [846, 88] width 4 height 71
click at [603, 29] on span "Close" at bounding box center [609, 31] width 23 height 13
